Goal: Obtain resource: Download file/media

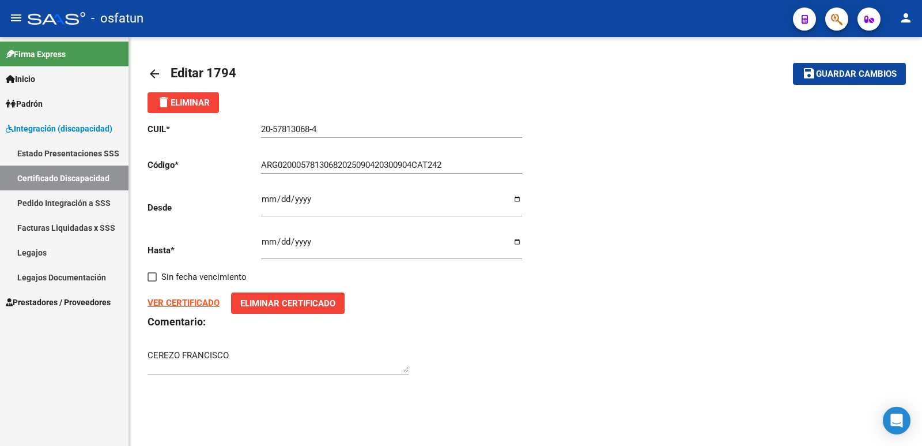
click at [35, 127] on span "Integración (discapacidad)" at bounding box center [59, 128] width 107 height 13
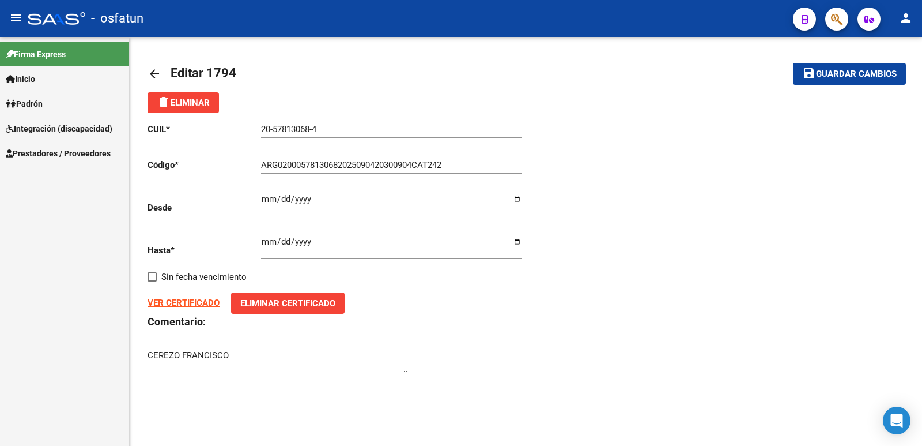
click at [37, 127] on span "Integración (discapacidad)" at bounding box center [59, 128] width 107 height 13
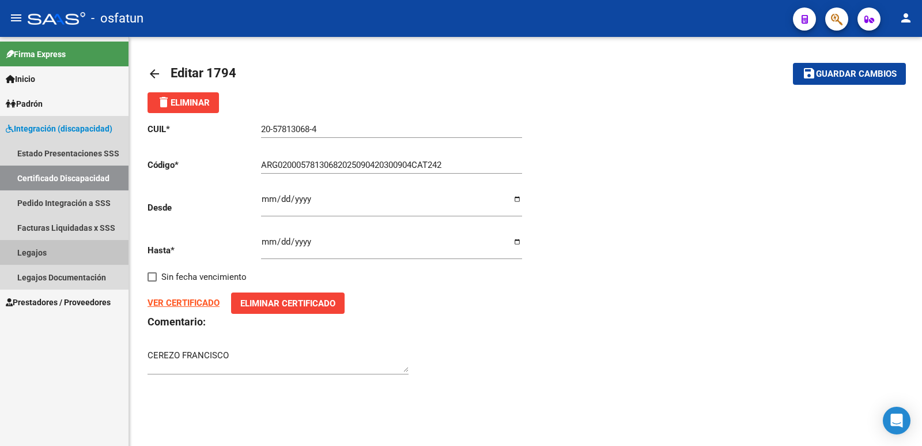
drag, startPoint x: 39, startPoint y: 251, endPoint x: 66, endPoint y: 210, distance: 48.9
click at [39, 251] on link "Legajos" at bounding box center [64, 252] width 129 height 25
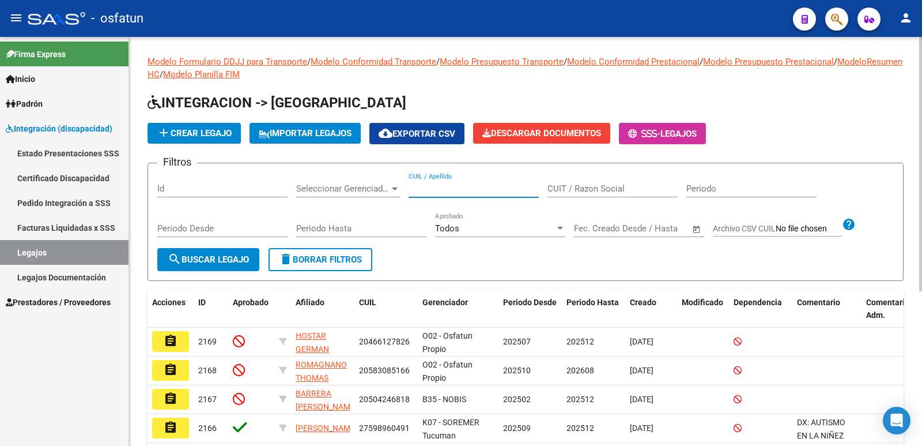
click at [450, 187] on input "CUIL / Apellido" at bounding box center [474, 188] width 130 height 10
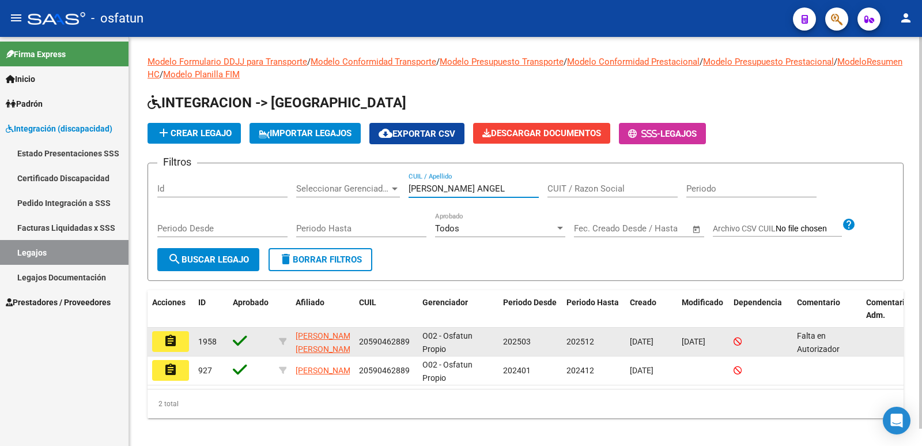
type input "[PERSON_NAME] ANGEL"
click at [167, 341] on mat-icon "assignment" at bounding box center [171, 341] width 14 height 14
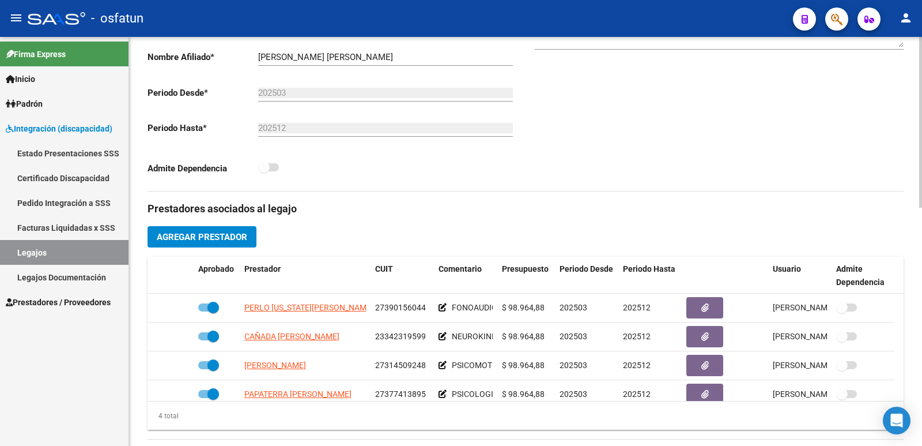
scroll to position [288, 0]
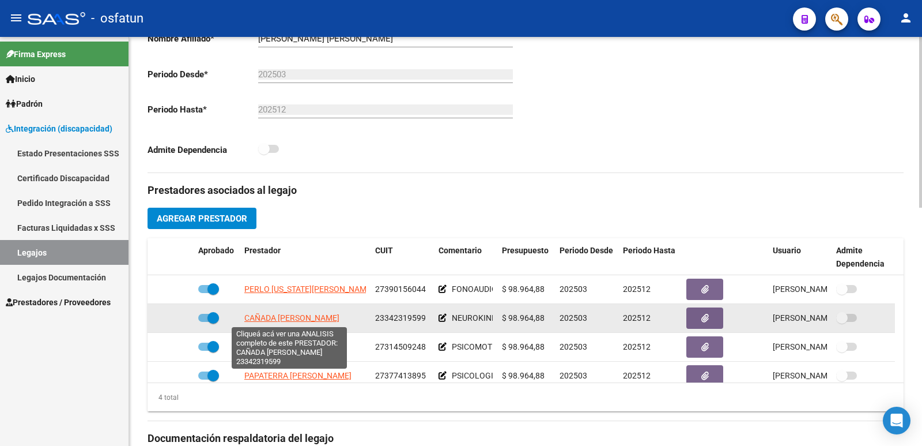
click at [280, 318] on span "CAÑADA [PERSON_NAME]" at bounding box center [291, 317] width 95 height 9
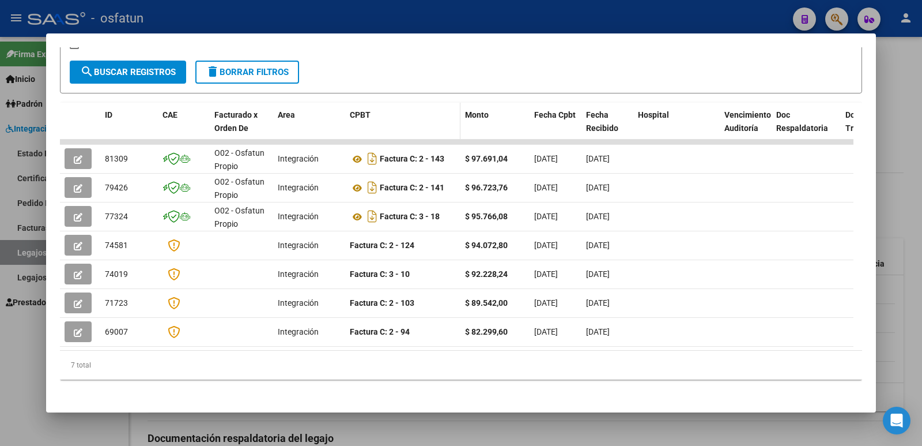
scroll to position [220, 0]
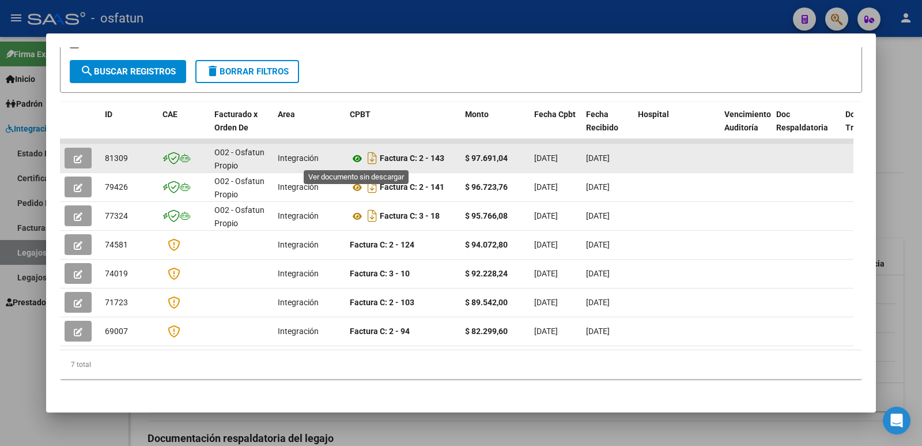
click at [359, 154] on icon at bounding box center [357, 159] width 15 height 14
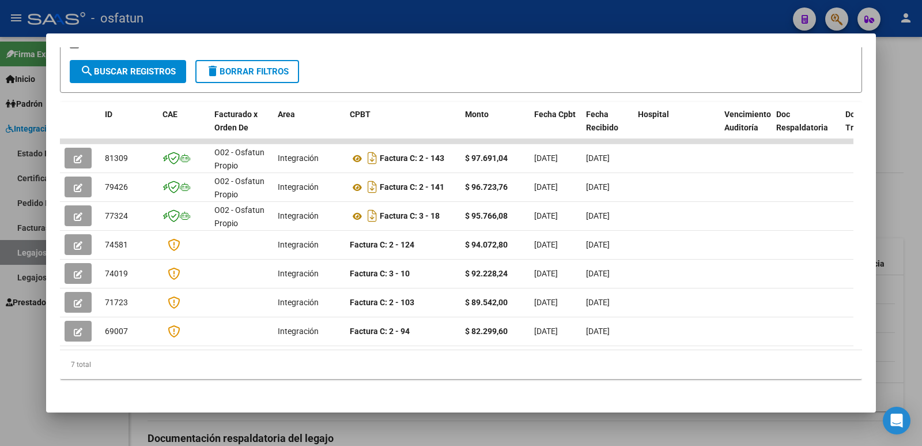
click at [27, 375] on div at bounding box center [461, 223] width 922 height 446
